Goal: Find specific page/section: Find specific page/section

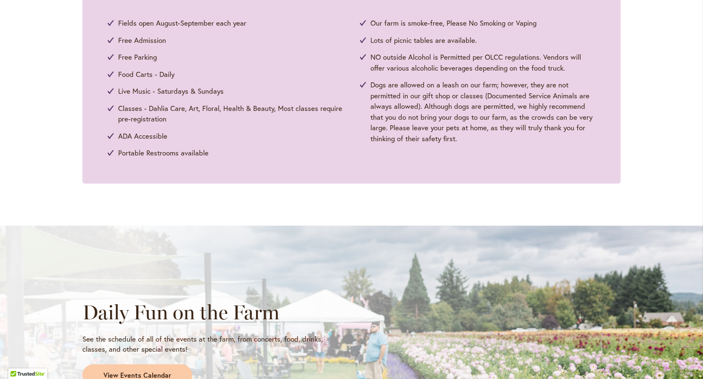
scroll to position [589, 0]
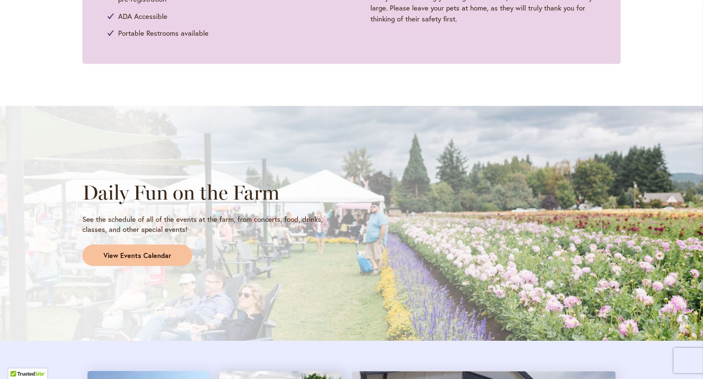
click at [150, 256] on span "View Events Calendar" at bounding box center [137, 256] width 68 height 10
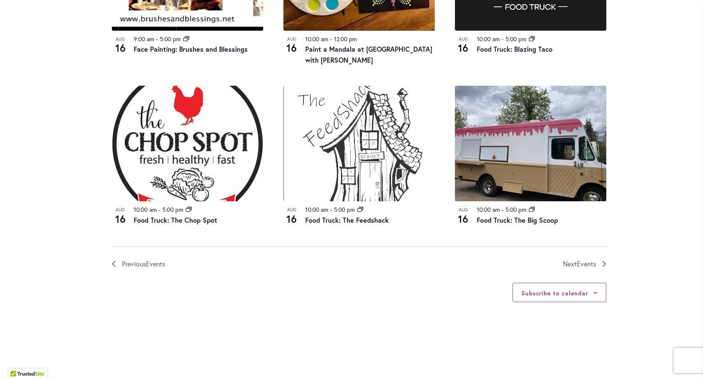
scroll to position [925, 0]
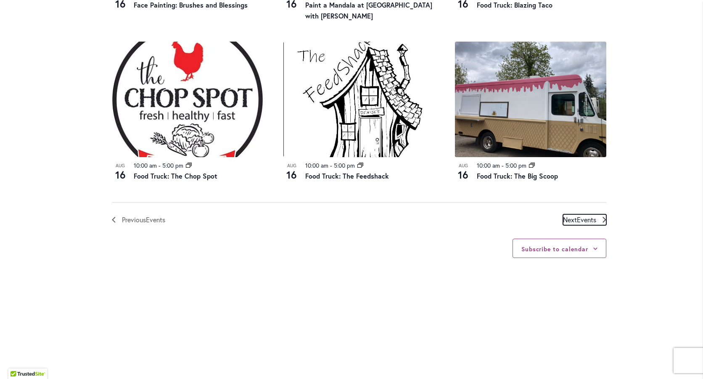
click at [572, 220] on span "Next Events" at bounding box center [579, 220] width 33 height 11
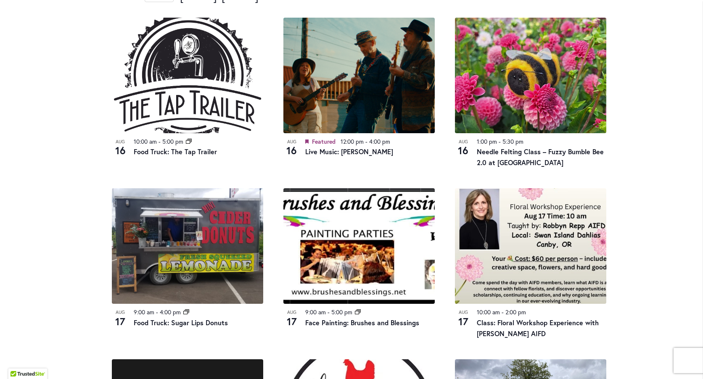
scroll to position [457, 0]
